Goal: Information Seeking & Learning: Learn about a topic

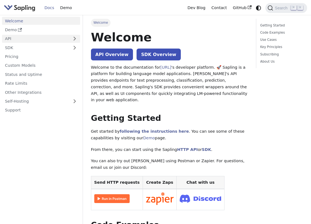
click at [68, 36] on link "API" at bounding box center [35, 39] width 67 height 8
